Goal: Navigation & Orientation: Find specific page/section

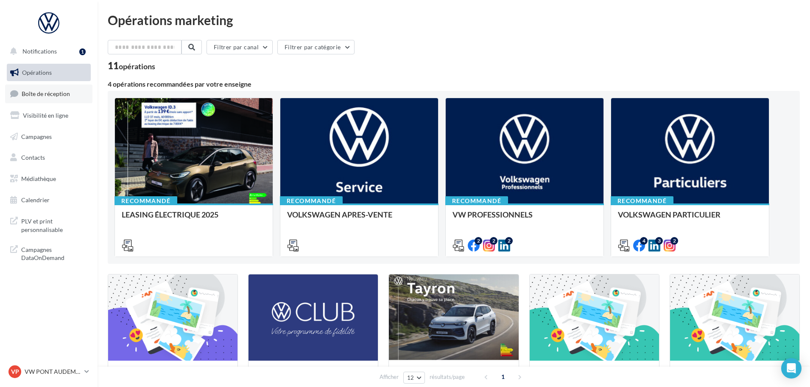
click at [60, 94] on span "Boîte de réception" at bounding box center [46, 93] width 48 height 7
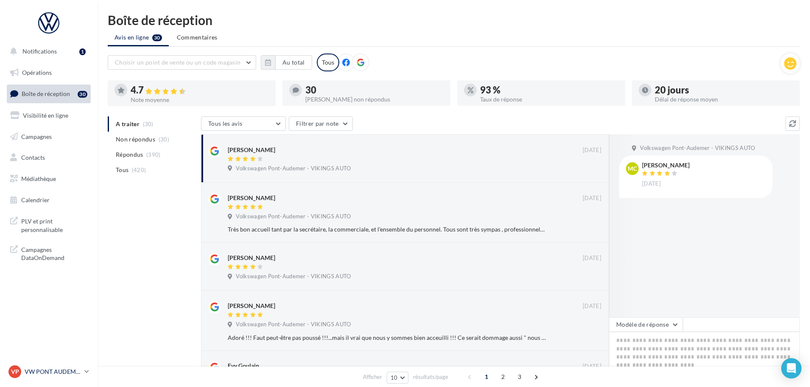
click at [62, 370] on p "VW PONT AUDEMER" at bounding box center [53, 371] width 56 height 8
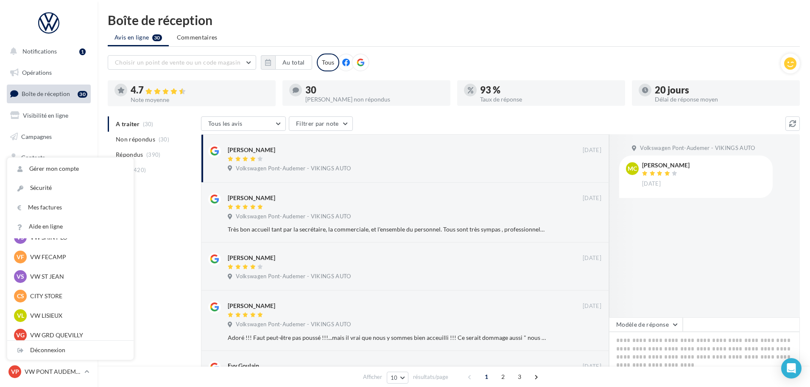
scroll to position [127, 0]
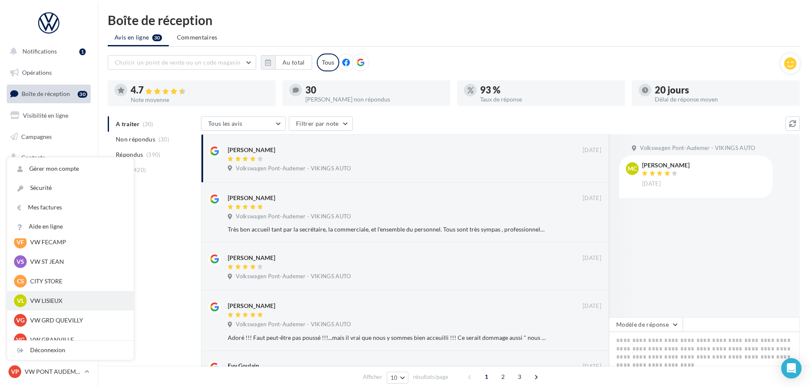
click at [50, 304] on p "VW LISIEUX" at bounding box center [76, 300] width 93 height 8
